Goal: Information Seeking & Learning: Learn about a topic

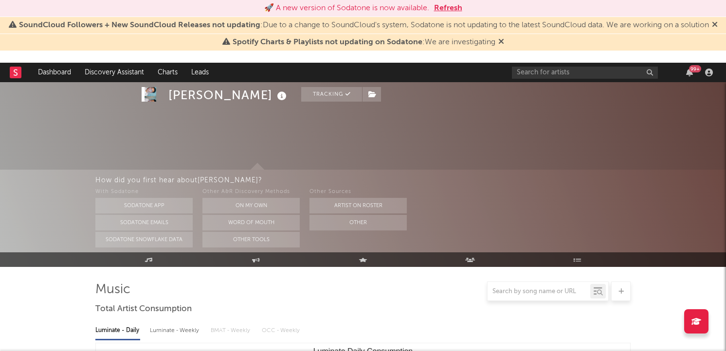
select select "6m"
select select "1w"
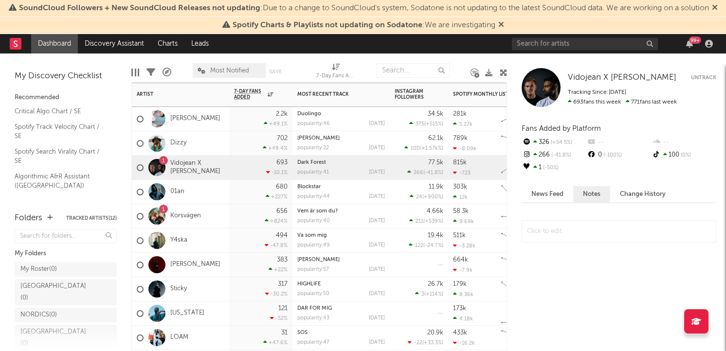
click at [190, 125] on div "[PERSON_NAME]" at bounding box center [180, 119] width 97 height 24
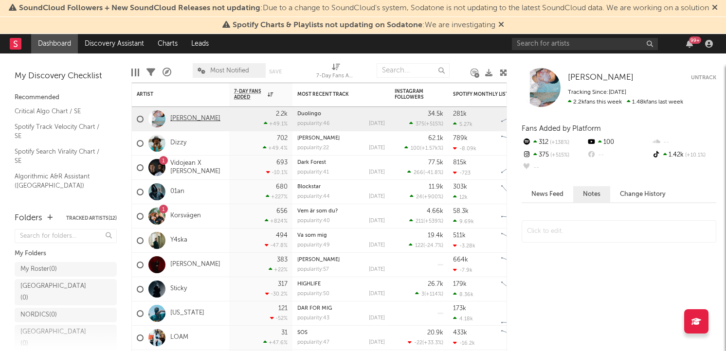
click at [178, 123] on link "[PERSON_NAME]" at bounding box center [195, 119] width 50 height 8
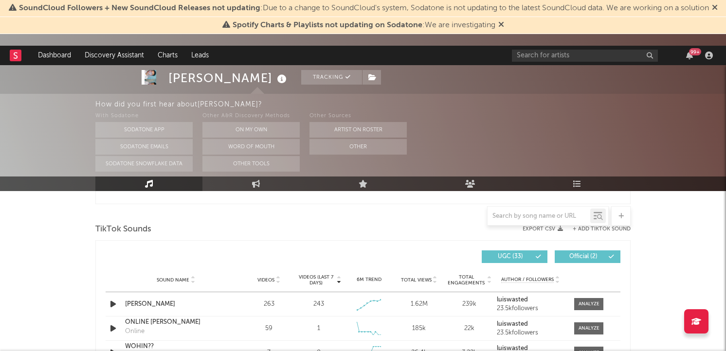
select select "6m"
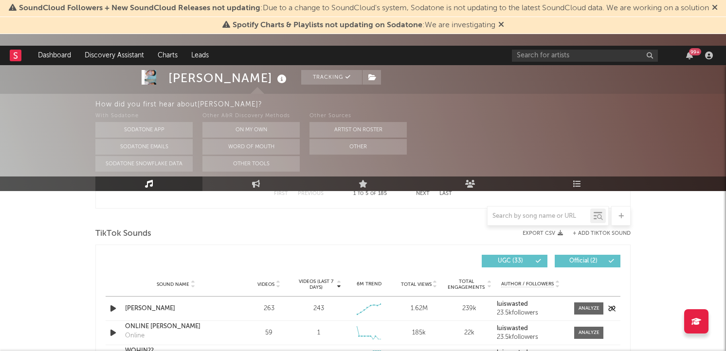
scroll to position [634, 0]
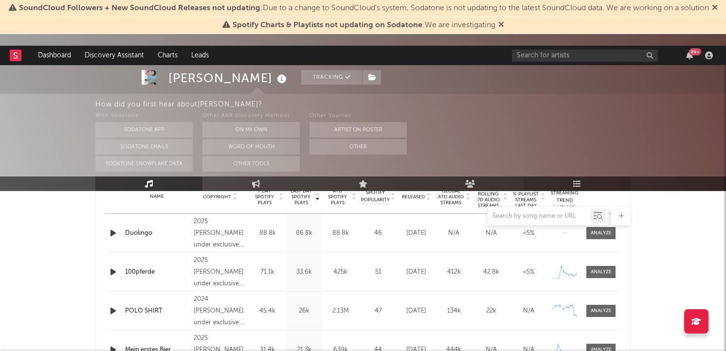
click at [571, 186] on link "Playlists/Charts" at bounding box center [576, 184] width 107 height 15
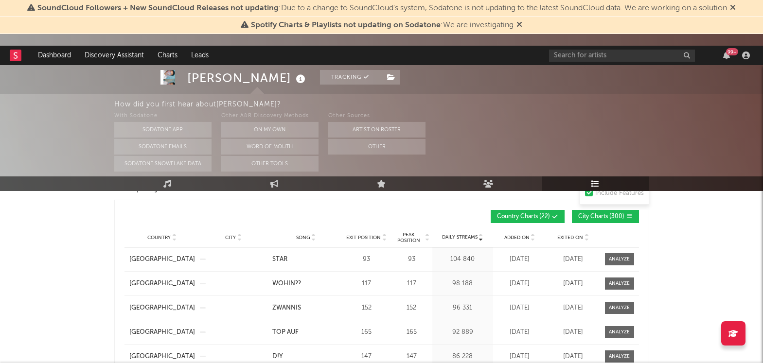
scroll to position [637, 0]
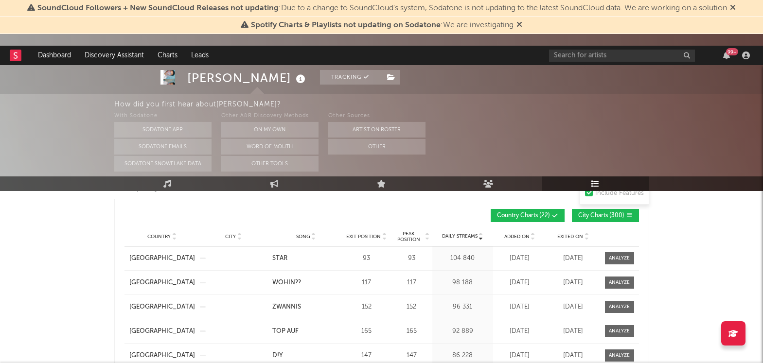
click at [572, 236] on span "Exited On" at bounding box center [570, 237] width 26 height 6
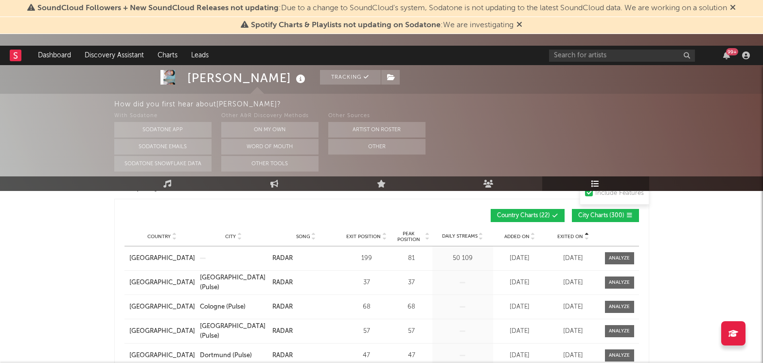
click at [573, 236] on span "Exited On" at bounding box center [570, 237] width 26 height 6
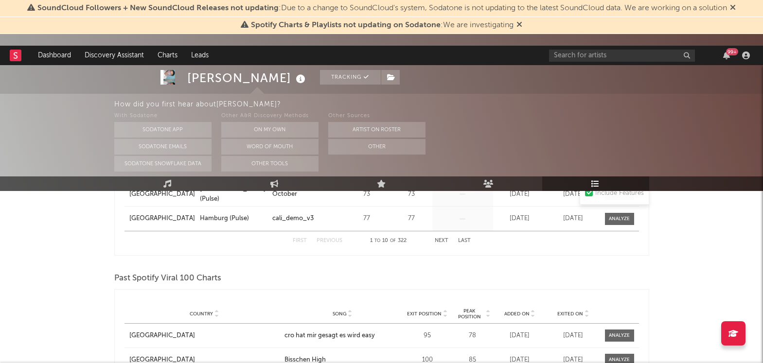
scroll to position [887, 0]
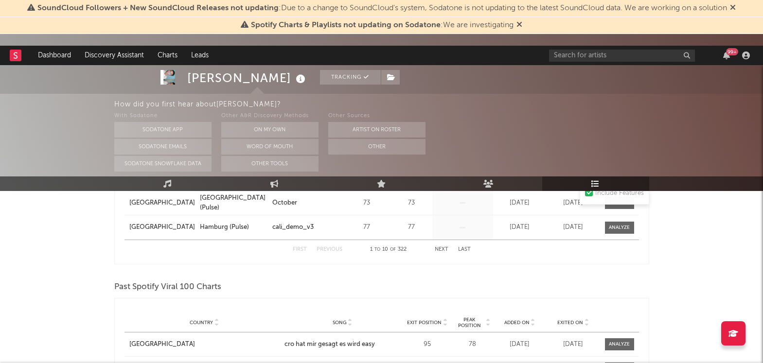
click at [447, 251] on button "Next" at bounding box center [442, 249] width 14 height 5
click at [445, 250] on button "Next" at bounding box center [442, 249] width 14 height 5
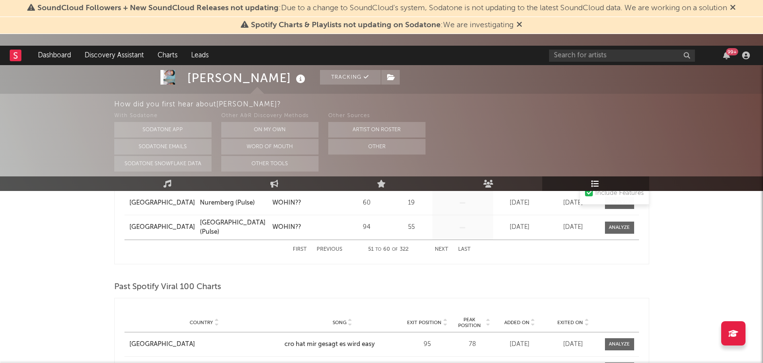
click at [445, 250] on button "Next" at bounding box center [442, 249] width 14 height 5
click at [323, 248] on button "Previous" at bounding box center [330, 249] width 26 height 5
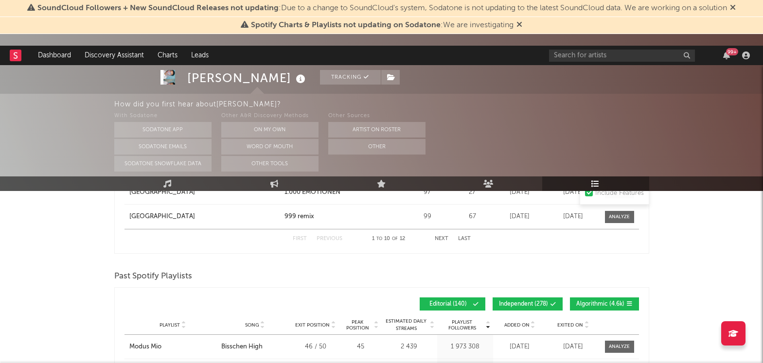
scroll to position [1237, 0]
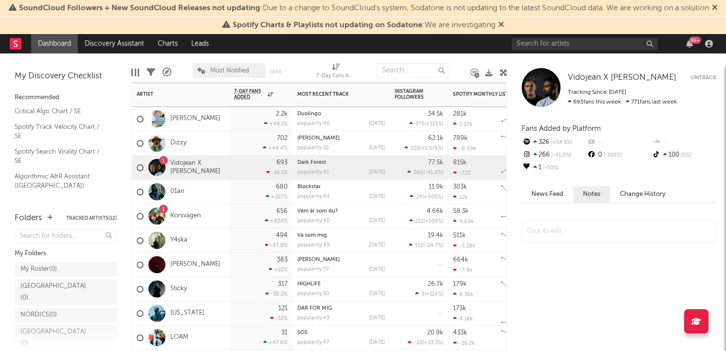
click at [199, 129] on div "[PERSON_NAME]" at bounding box center [180, 119] width 97 height 24
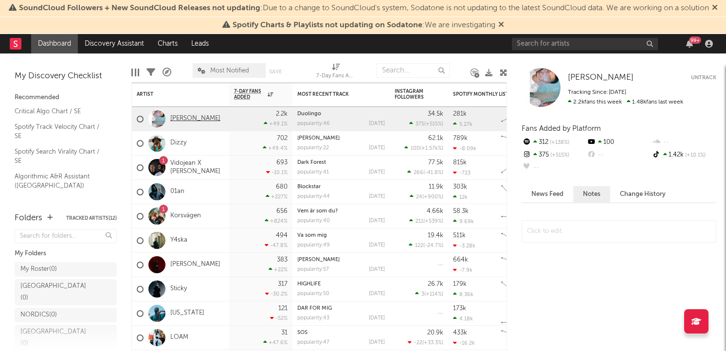
click at [180, 123] on link "[PERSON_NAME]" at bounding box center [195, 119] width 50 height 8
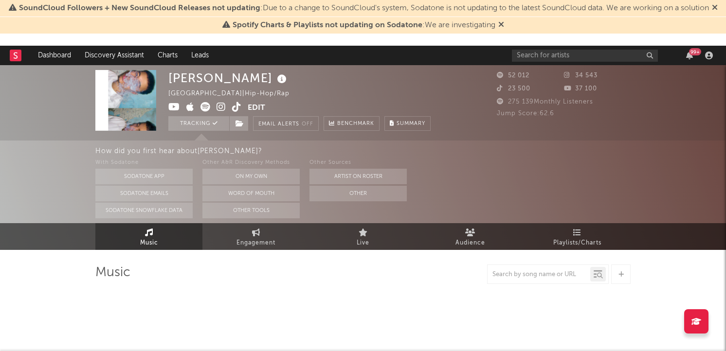
select select "6m"
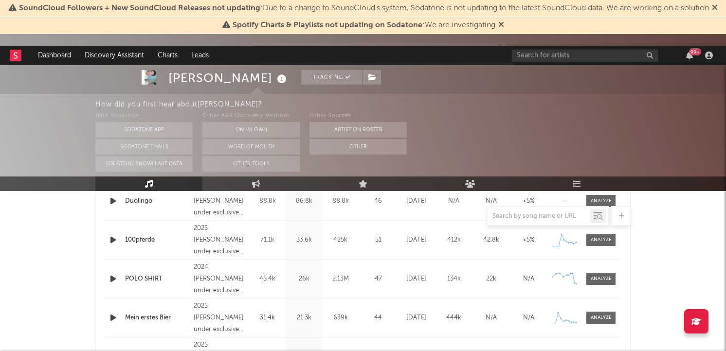
scroll to position [439, 0]
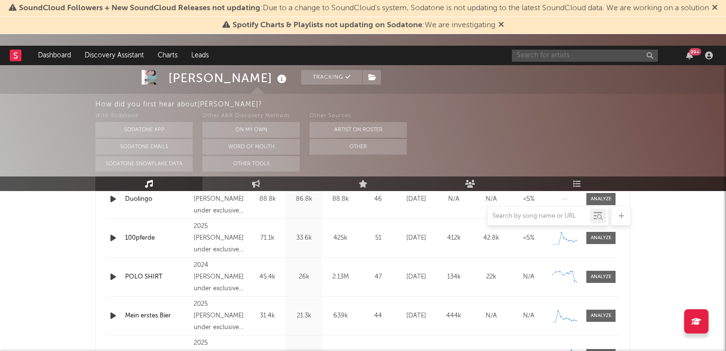
click at [547, 57] on input "text" at bounding box center [585, 56] width 146 height 12
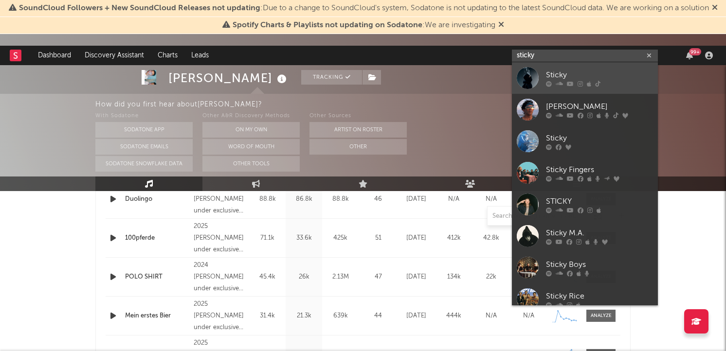
scroll to position [429, 0]
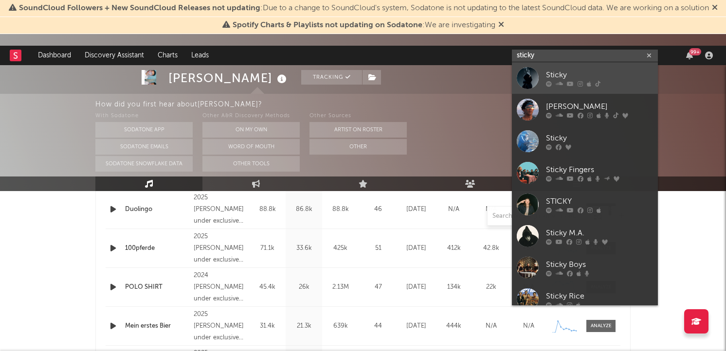
type input "sticky"
click at [559, 83] on icon at bounding box center [559, 84] width 7 height 6
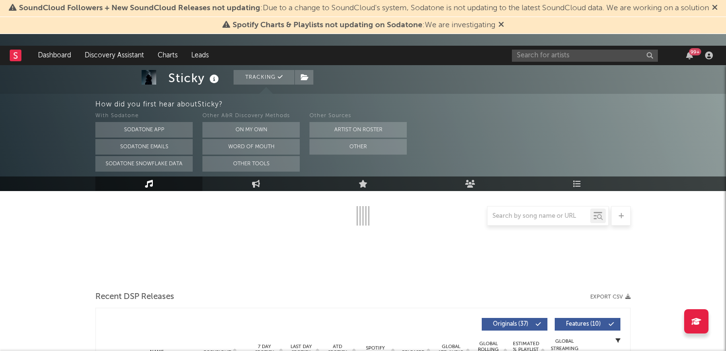
select select "6m"
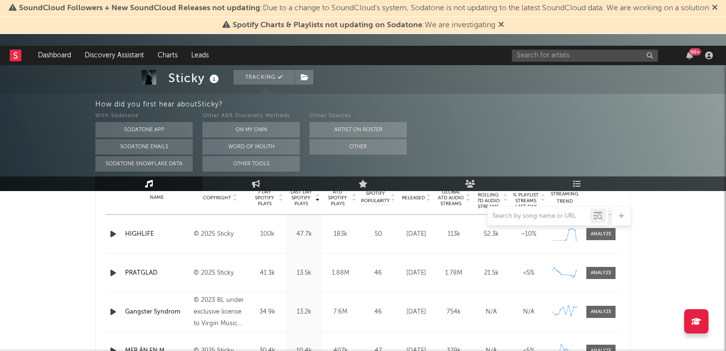
click at [608, 280] on div "Name PRATGLAD Copyright © 2025 Sticky Label Sticky Album Names PRATGLAD Compose…" at bounding box center [363, 273] width 515 height 38
click at [608, 276] on div at bounding box center [601, 273] width 21 height 7
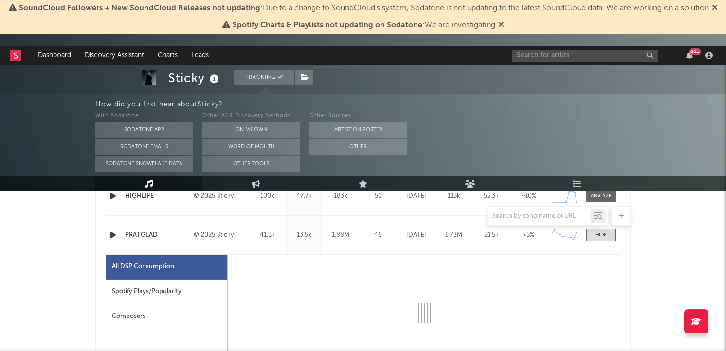
select select "1w"
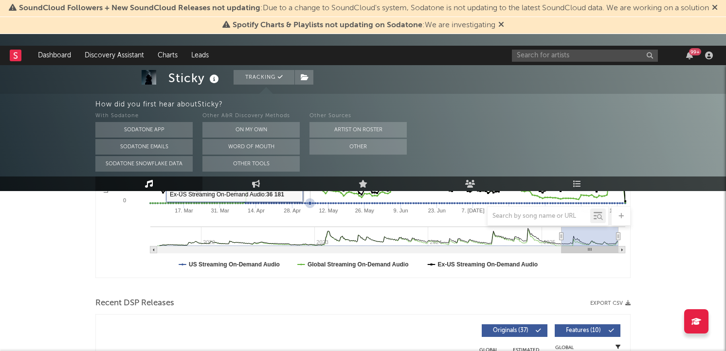
scroll to position [136, 0]
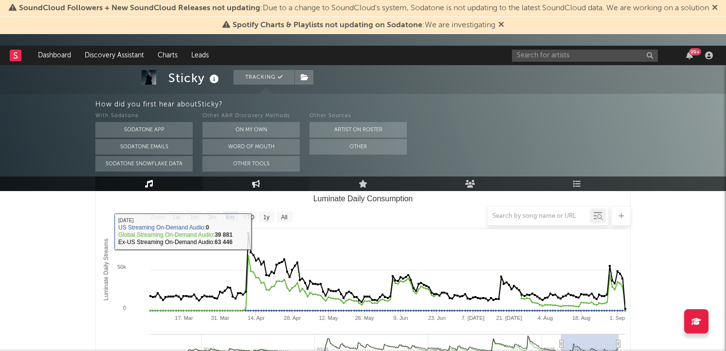
click at [246, 187] on link "Engagement" at bounding box center [255, 184] width 107 height 15
select select "1w"
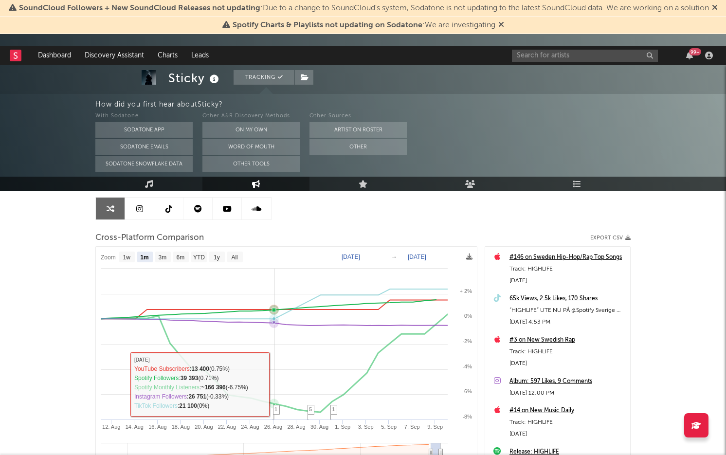
scroll to position [73, 0]
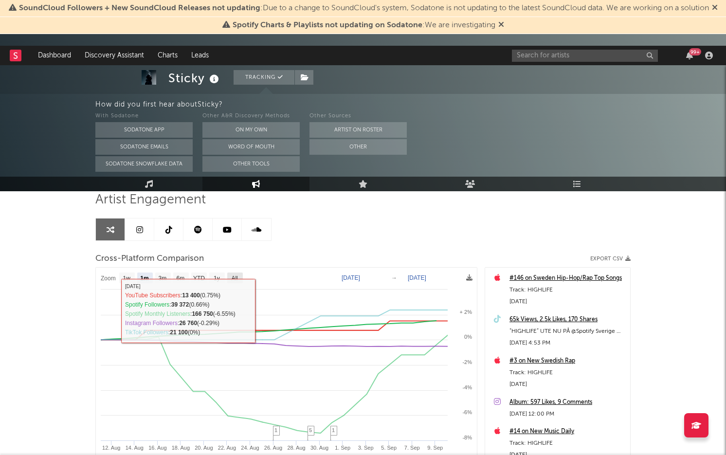
drag, startPoint x: 231, startPoint y: 277, endPoint x: 254, endPoint y: 294, distance: 28.9
click at [231, 277] on g "All" at bounding box center [235, 277] width 16 height 11
select select "All"
type input "2022-10-31"
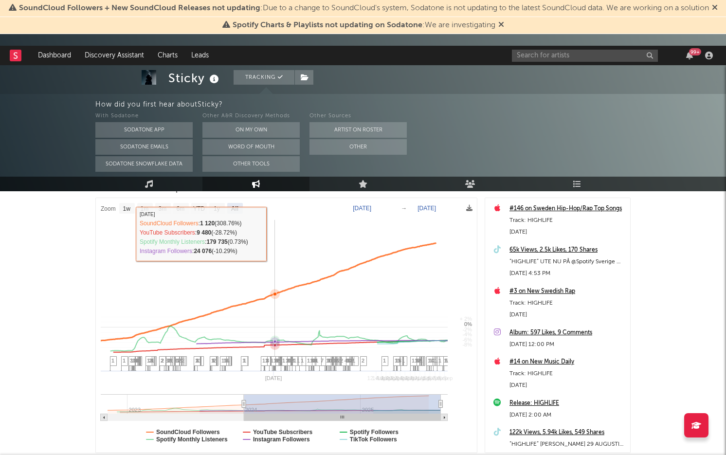
select select "All"
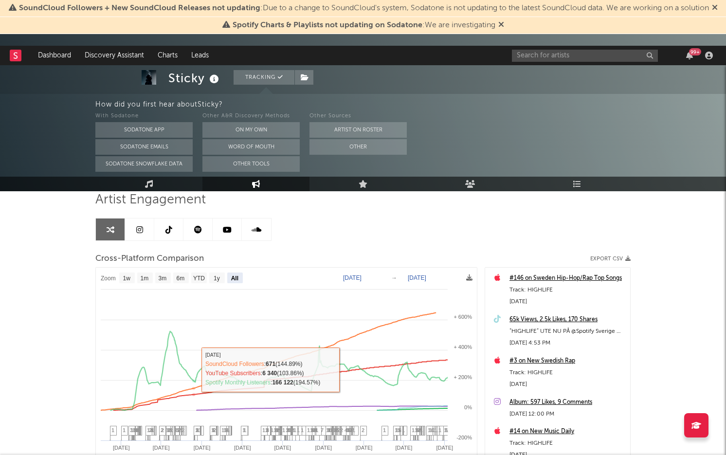
scroll to position [183, 0]
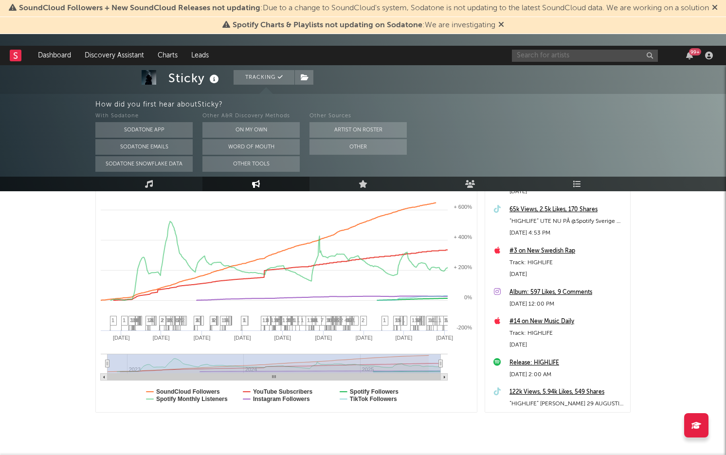
click at [571, 51] on input "text" at bounding box center [585, 56] width 146 height 12
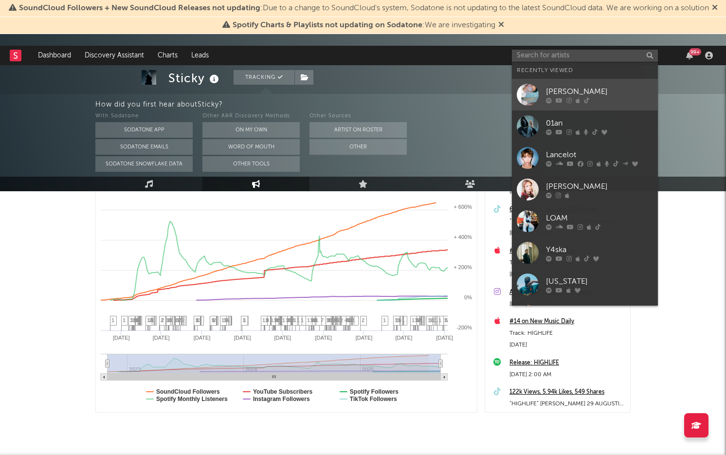
click at [552, 86] on div "[PERSON_NAME]" at bounding box center [599, 92] width 107 height 12
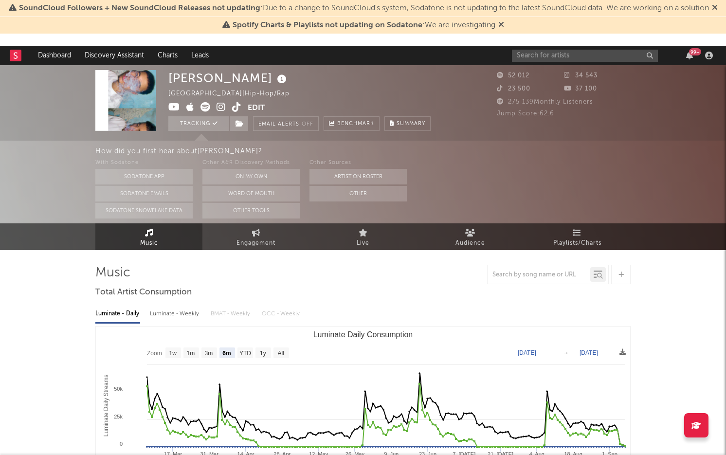
select select "6m"
